Goal: Information Seeking & Learning: Compare options

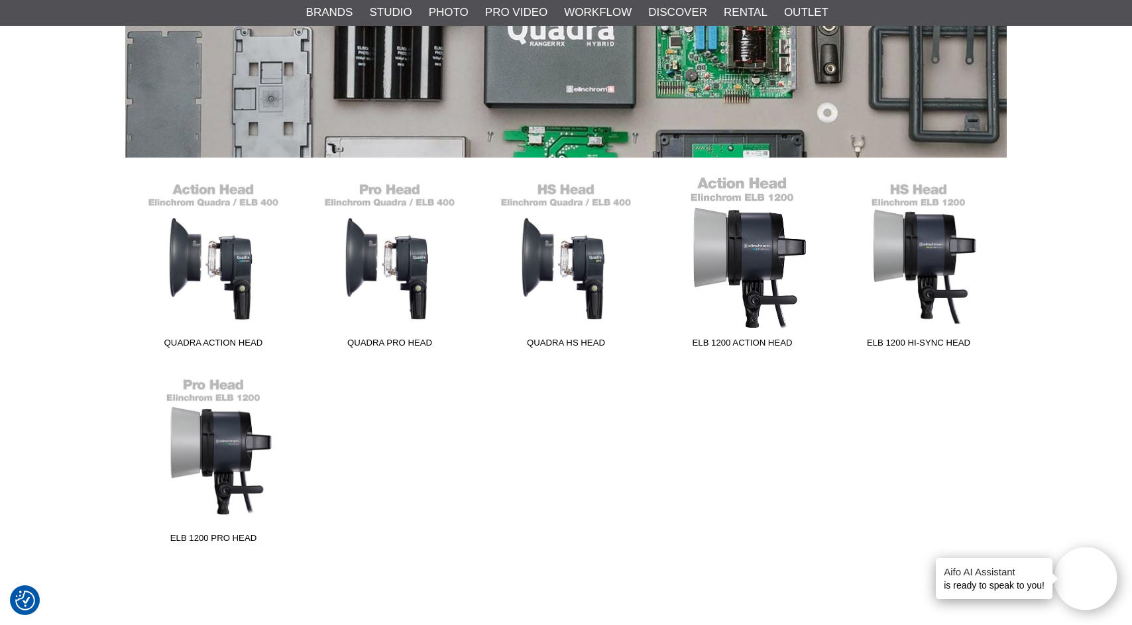
scroll to position [233, 0]
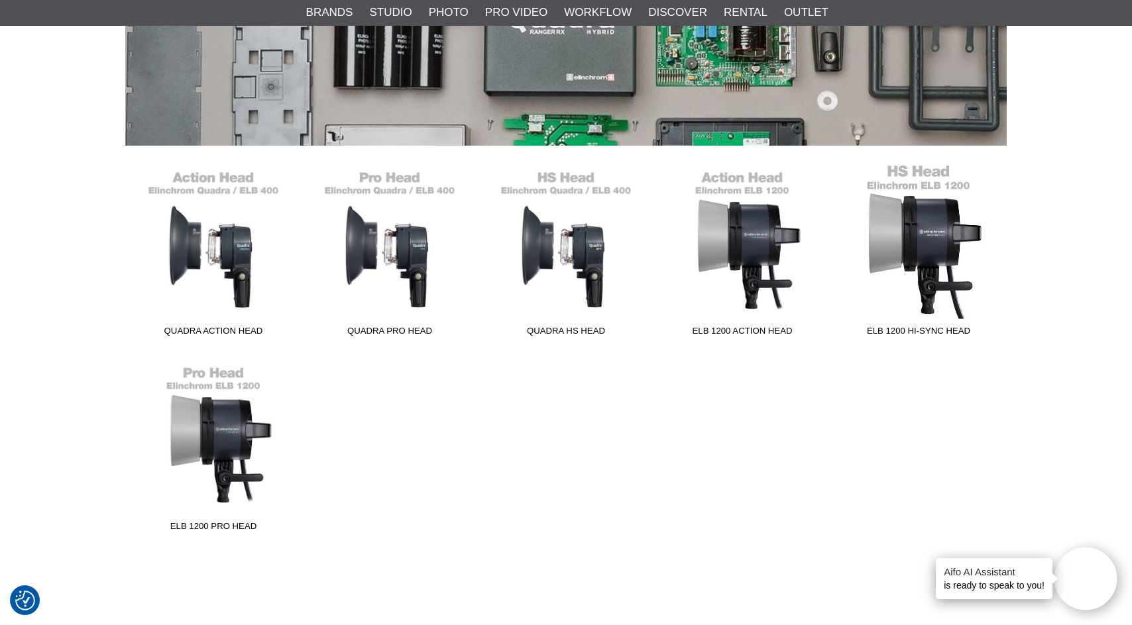
click at [919, 329] on span "ELB 1200 Hi-Sync Head" at bounding box center [918, 334] width 176 height 18
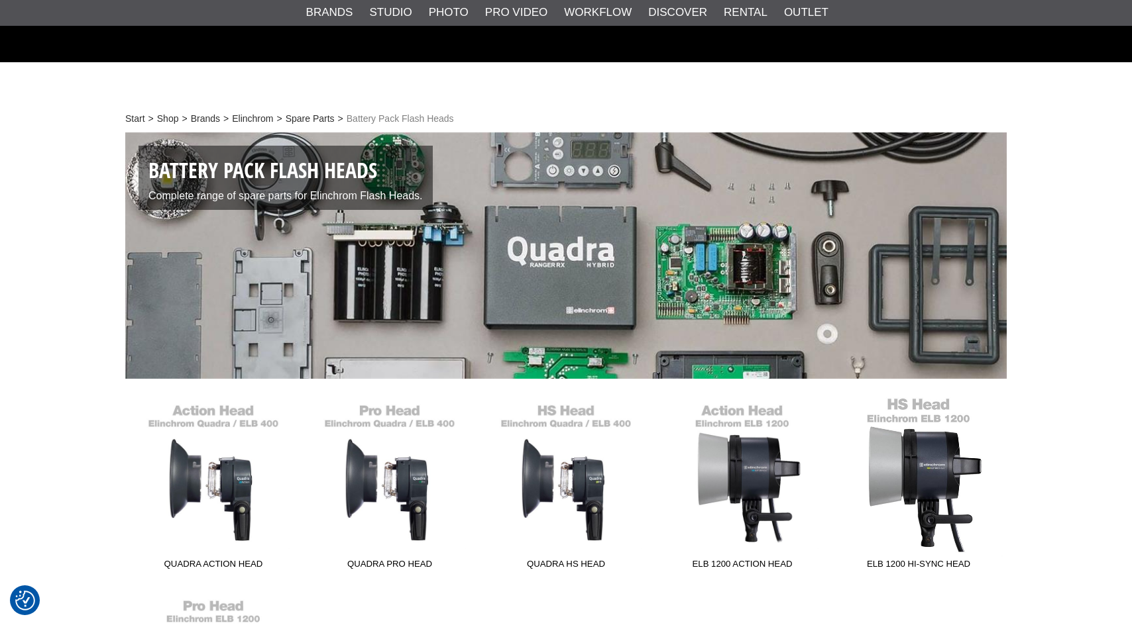
scroll to position [170, 0]
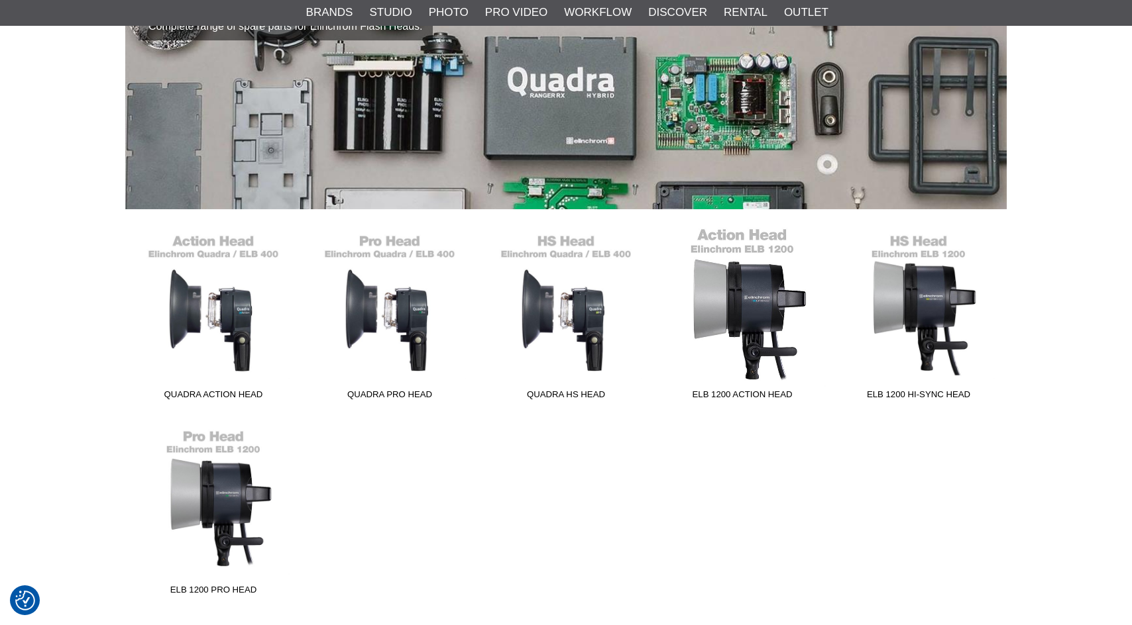
click at [750, 321] on link "ELB 1200 Action Head" at bounding box center [742, 316] width 176 height 179
